Goal: Task Accomplishment & Management: Use online tool/utility

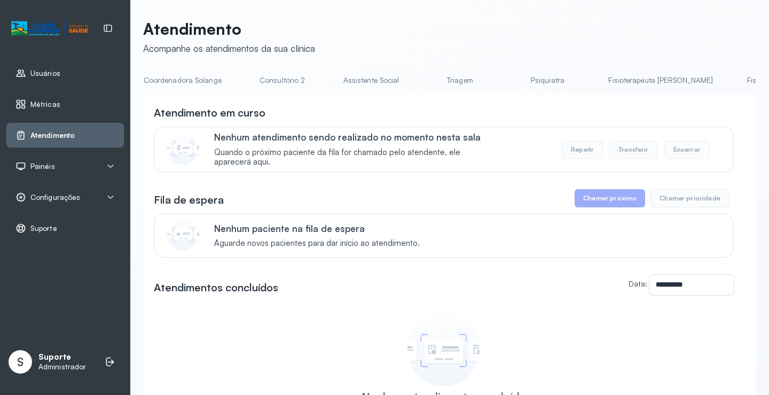
scroll to position [0, 807]
click at [422, 80] on link "Triagem" at bounding box center [459, 81] width 75 height 18
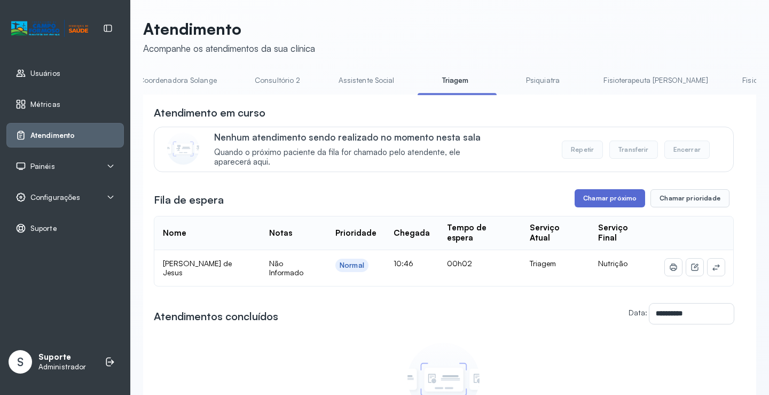
click at [599, 202] on button "Chamar próximo" at bounding box center [610, 198] width 70 height 18
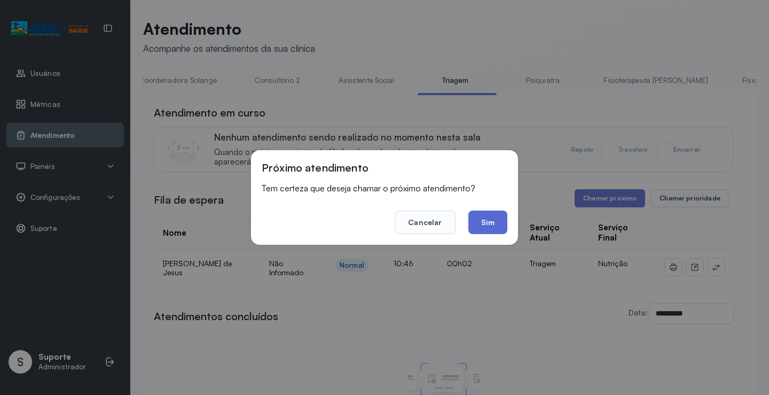
click at [487, 222] on button "Sim" at bounding box center [487, 221] width 39 height 23
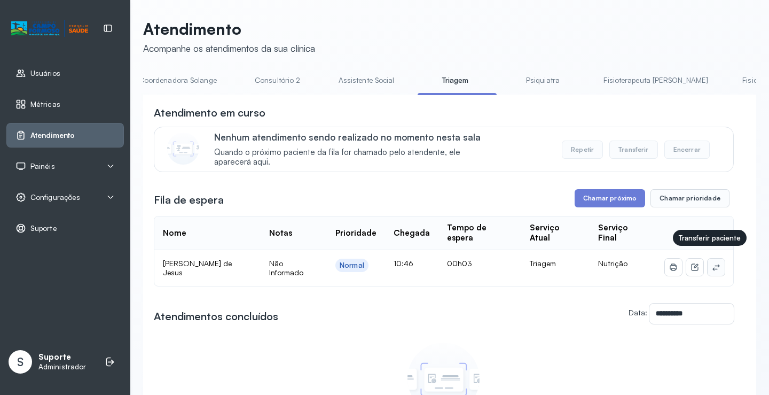
click at [712, 263] on icon at bounding box center [716, 267] width 9 height 9
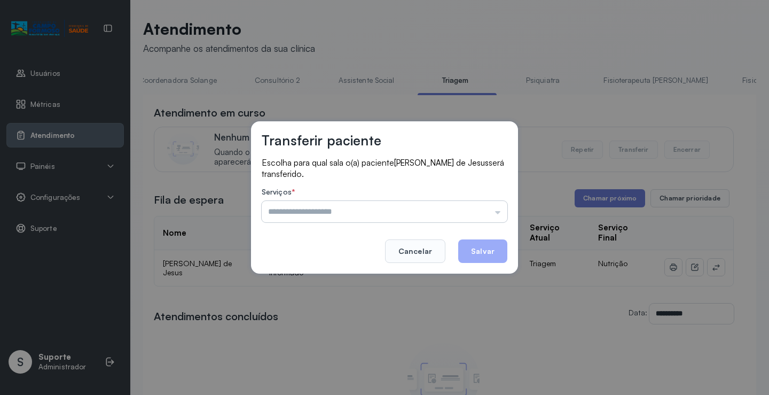
click at [346, 211] on input "text" at bounding box center [385, 211] width 246 height 21
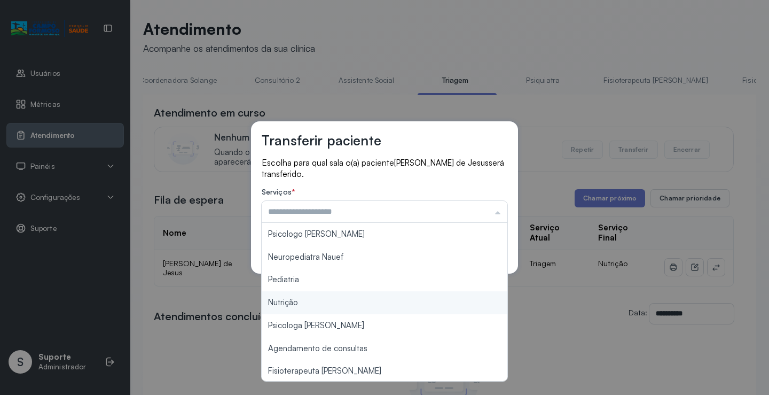
type input "********"
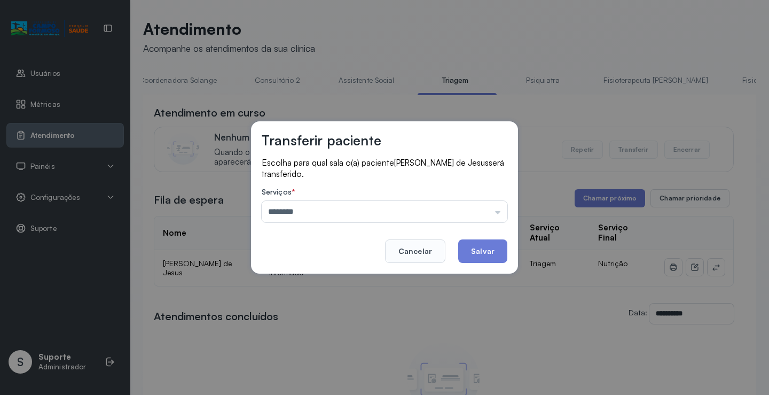
click at [342, 307] on div "Transferir paciente Escolha para qual sala o(a) paciente [PERSON_NAME] de [PERS…" at bounding box center [384, 197] width 769 height 395
click at [482, 251] on button "Salvar" at bounding box center [482, 250] width 49 height 23
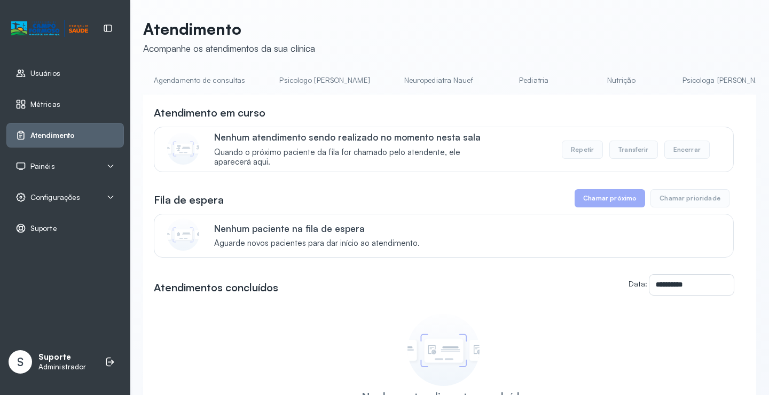
click at [584, 80] on link "Nutrição" at bounding box center [621, 81] width 75 height 18
